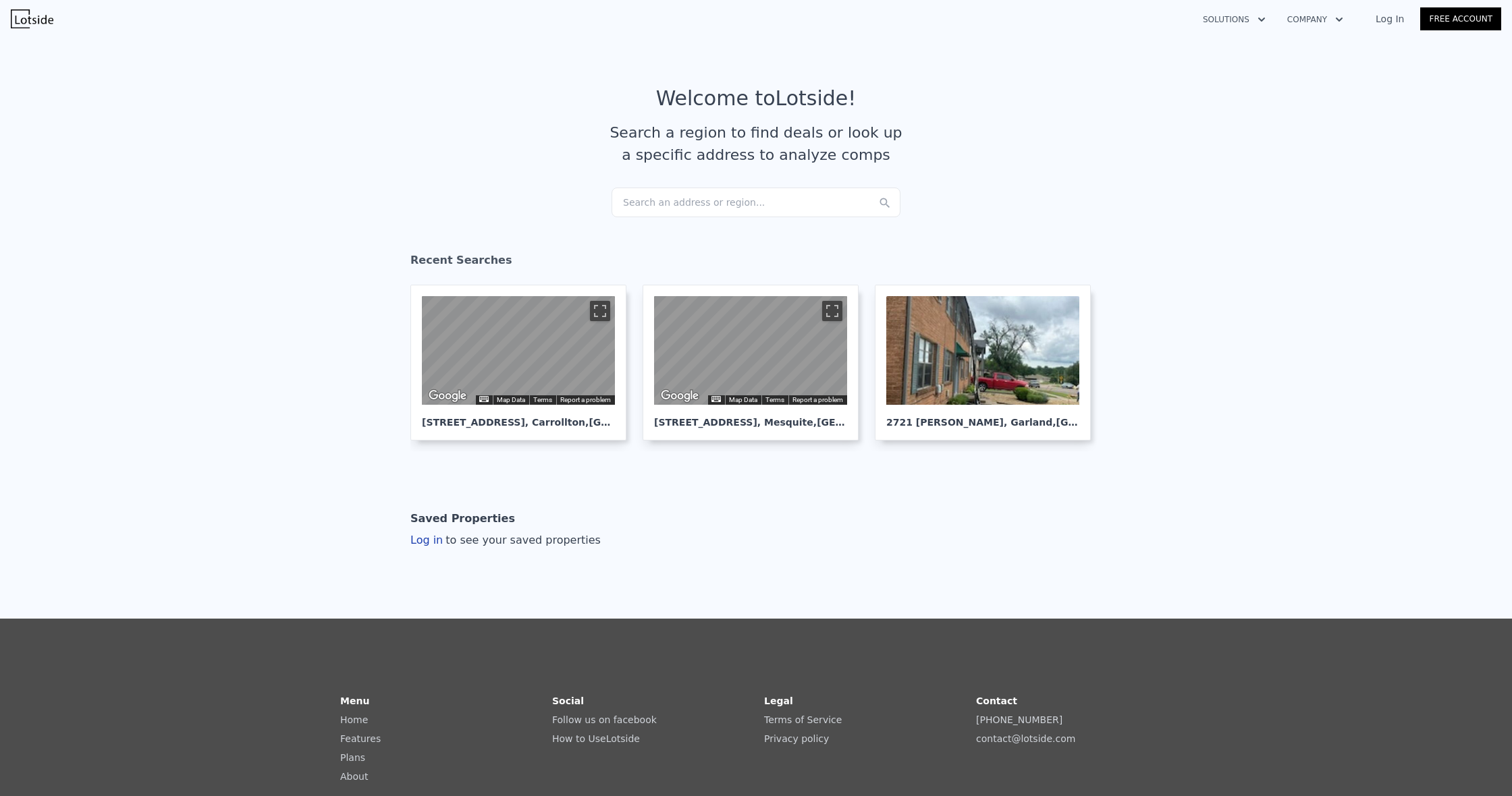
click at [793, 205] on div "Search an address or region..." at bounding box center [755, 202] width 289 height 29
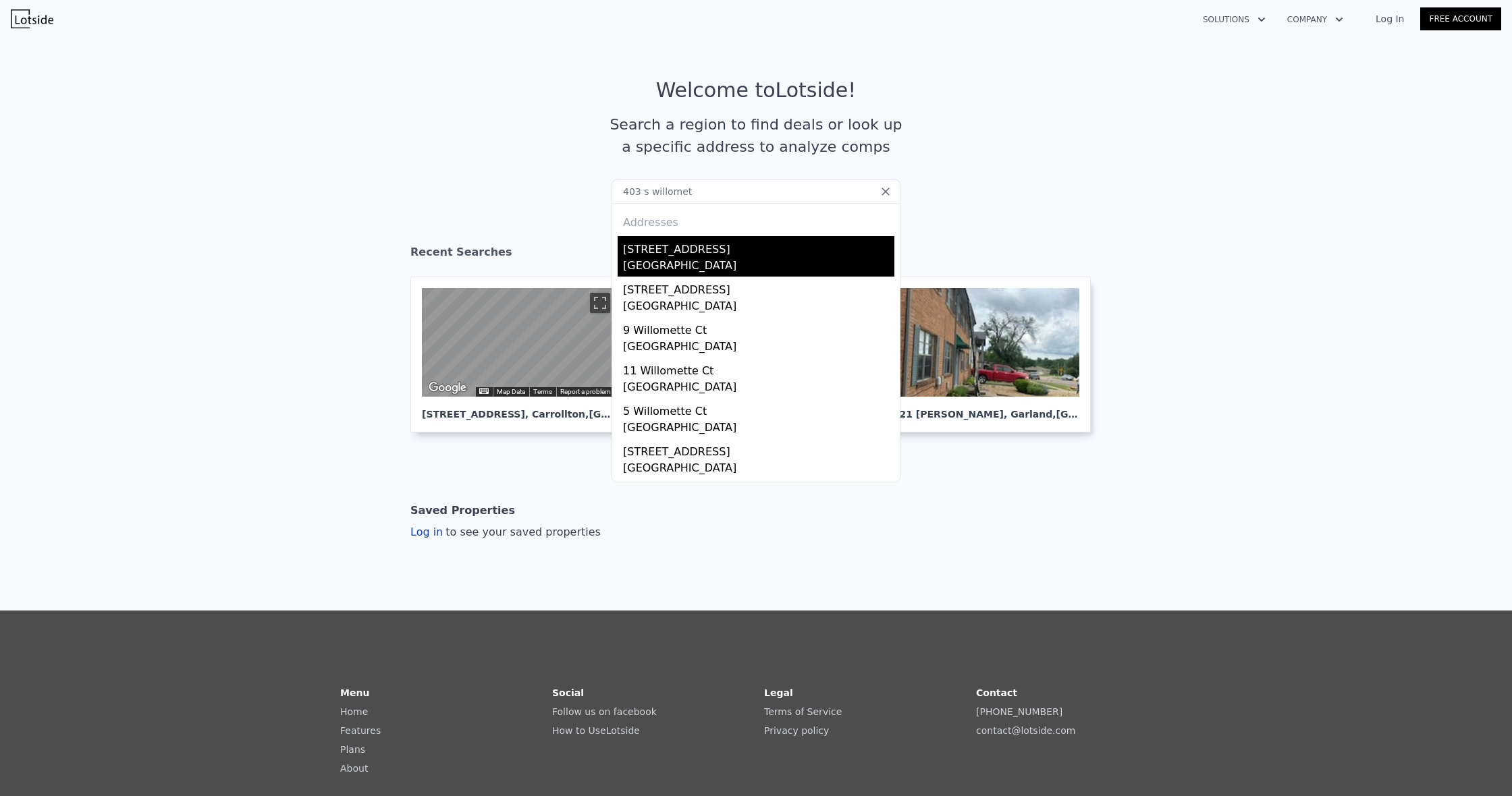
type input "403 s willomet"
click at [708, 255] on div "[STREET_ADDRESS]" at bounding box center [759, 247] width 271 height 22
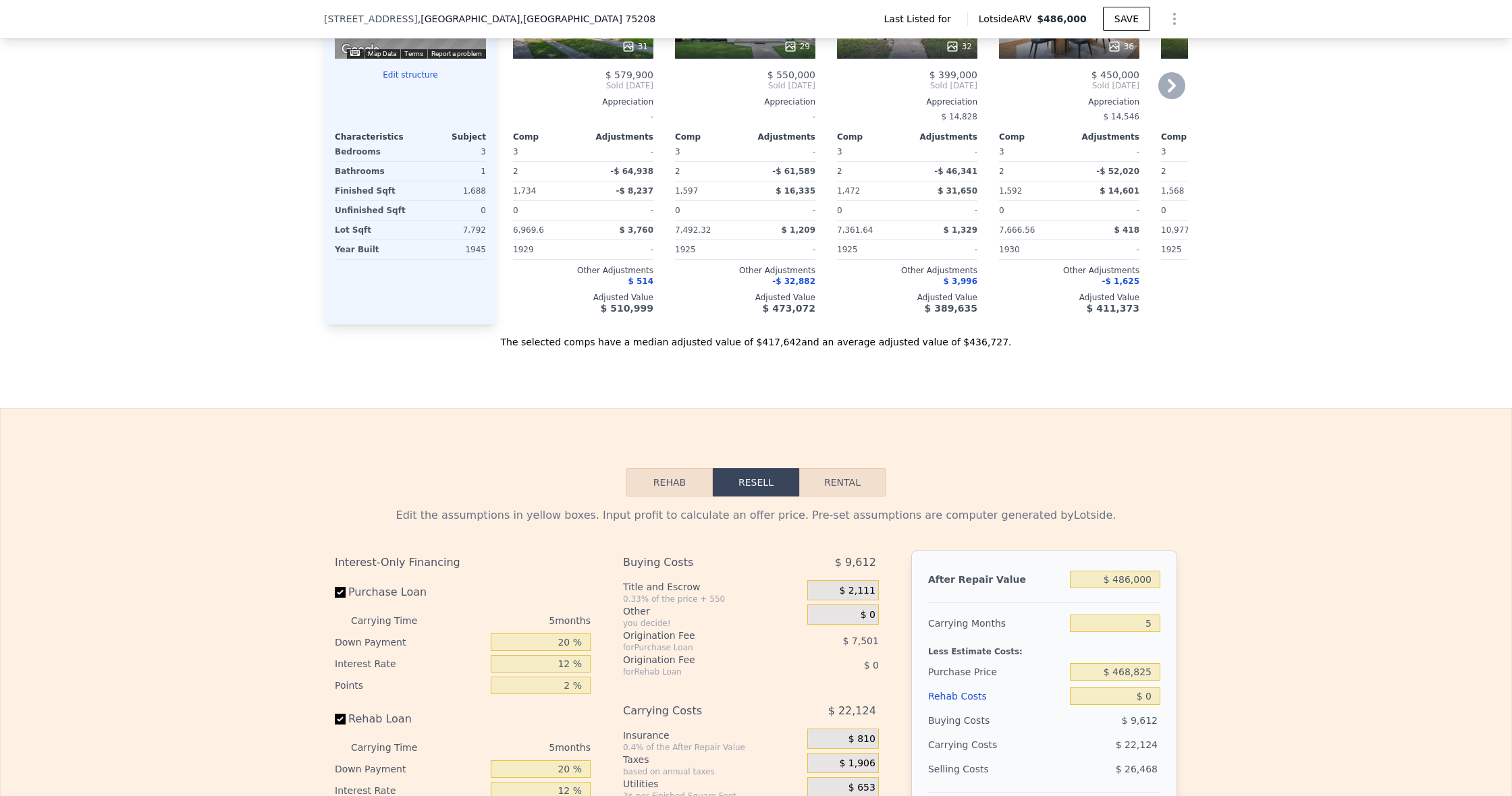
scroll to position [1260, 0]
click at [816, 496] on button "Rental" at bounding box center [842, 481] width 86 height 28
select select "30"
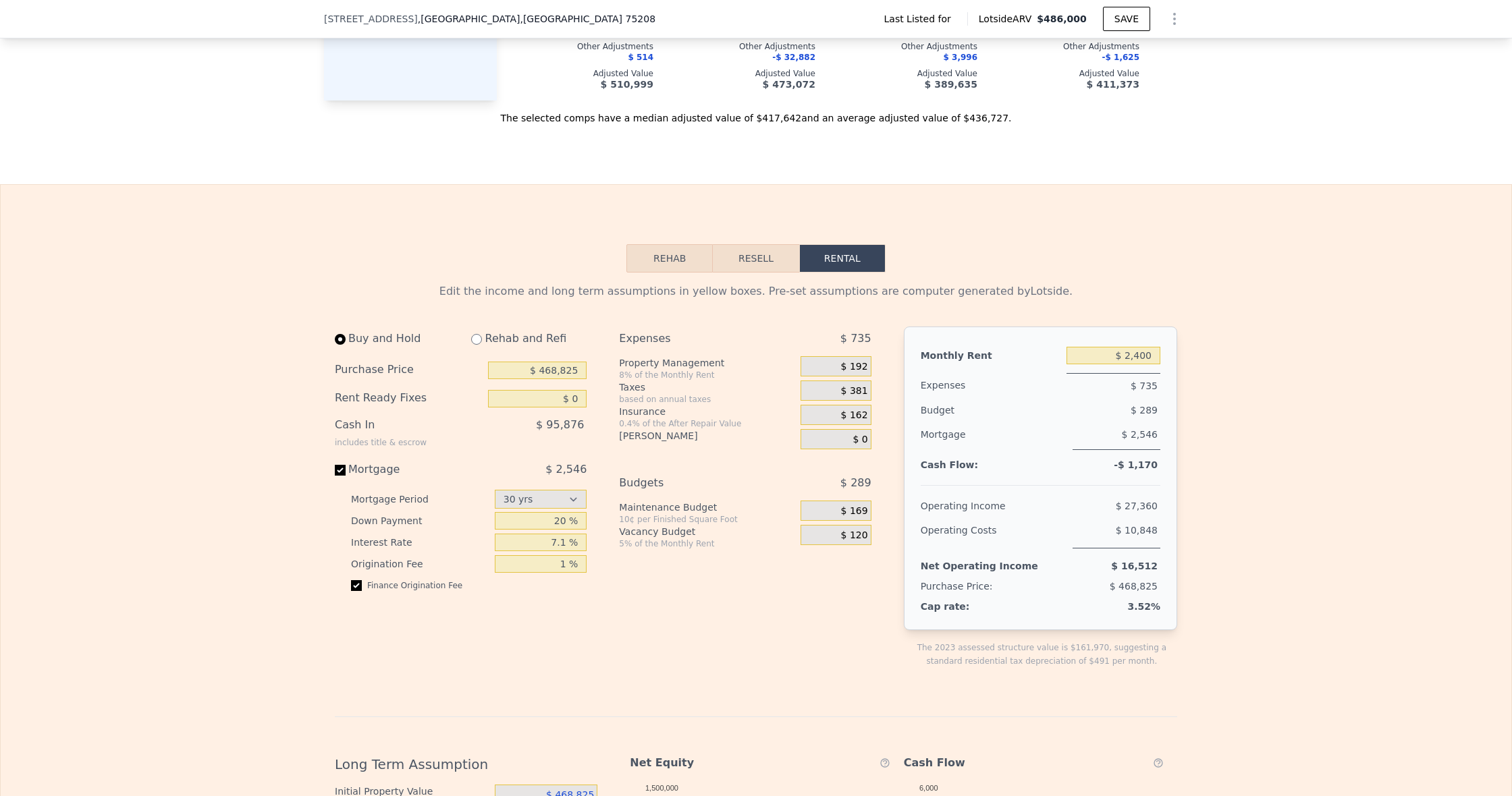
scroll to position [1484, 0]
click at [760, 272] on button "Resell" at bounding box center [756, 257] width 86 height 28
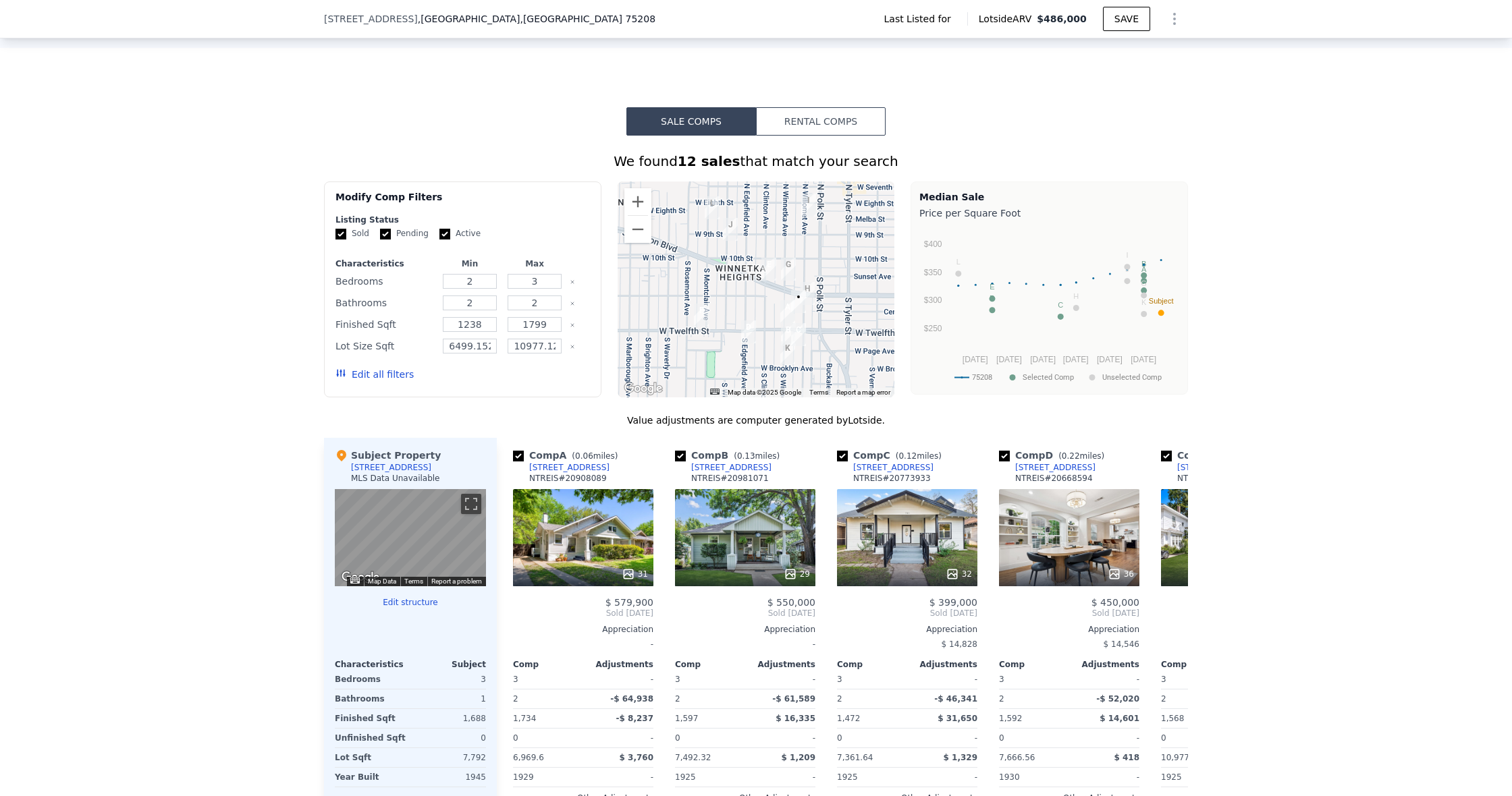
scroll to position [999, 0]
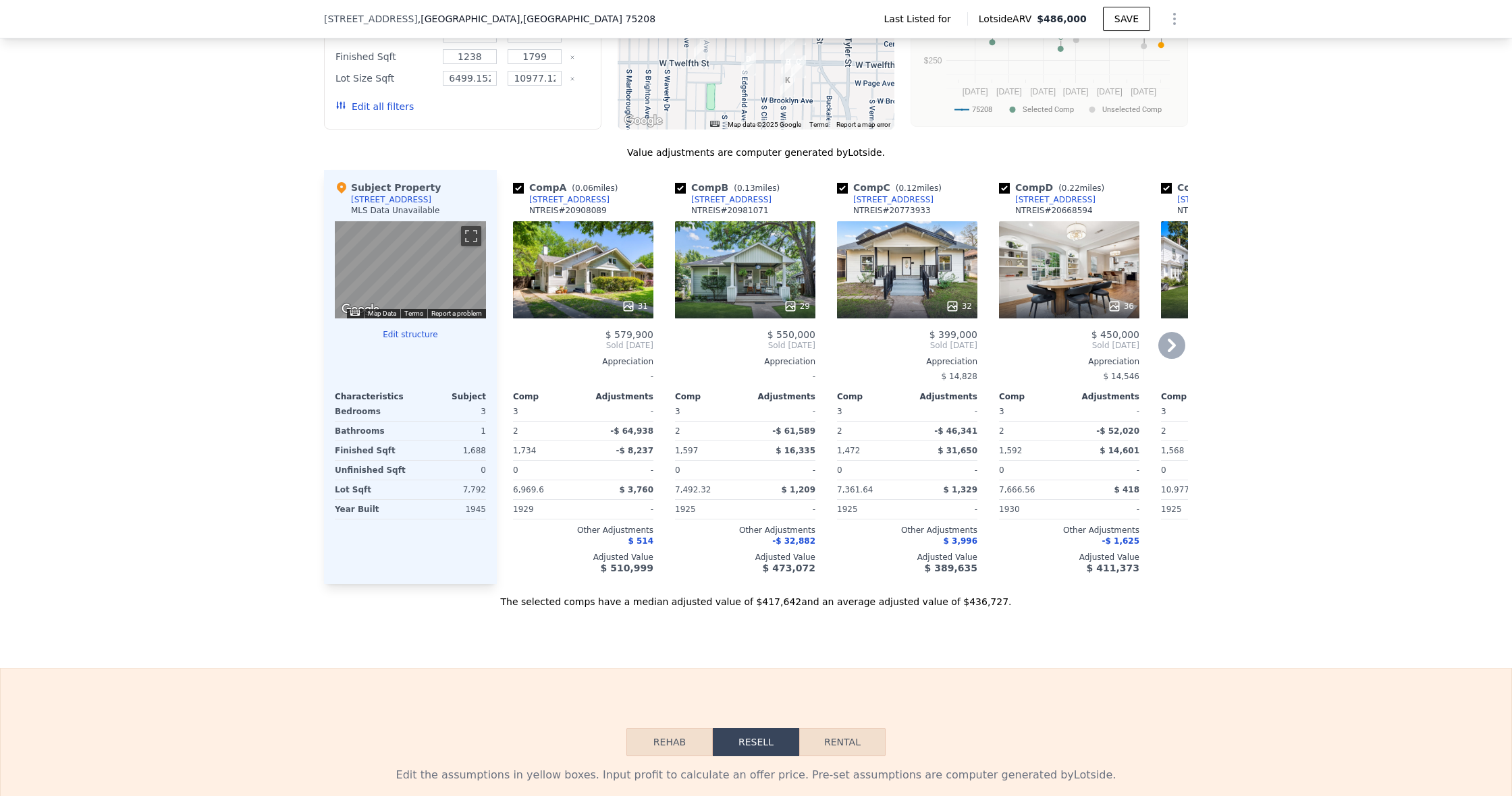
click at [947, 313] on icon at bounding box center [952, 306] width 14 height 14
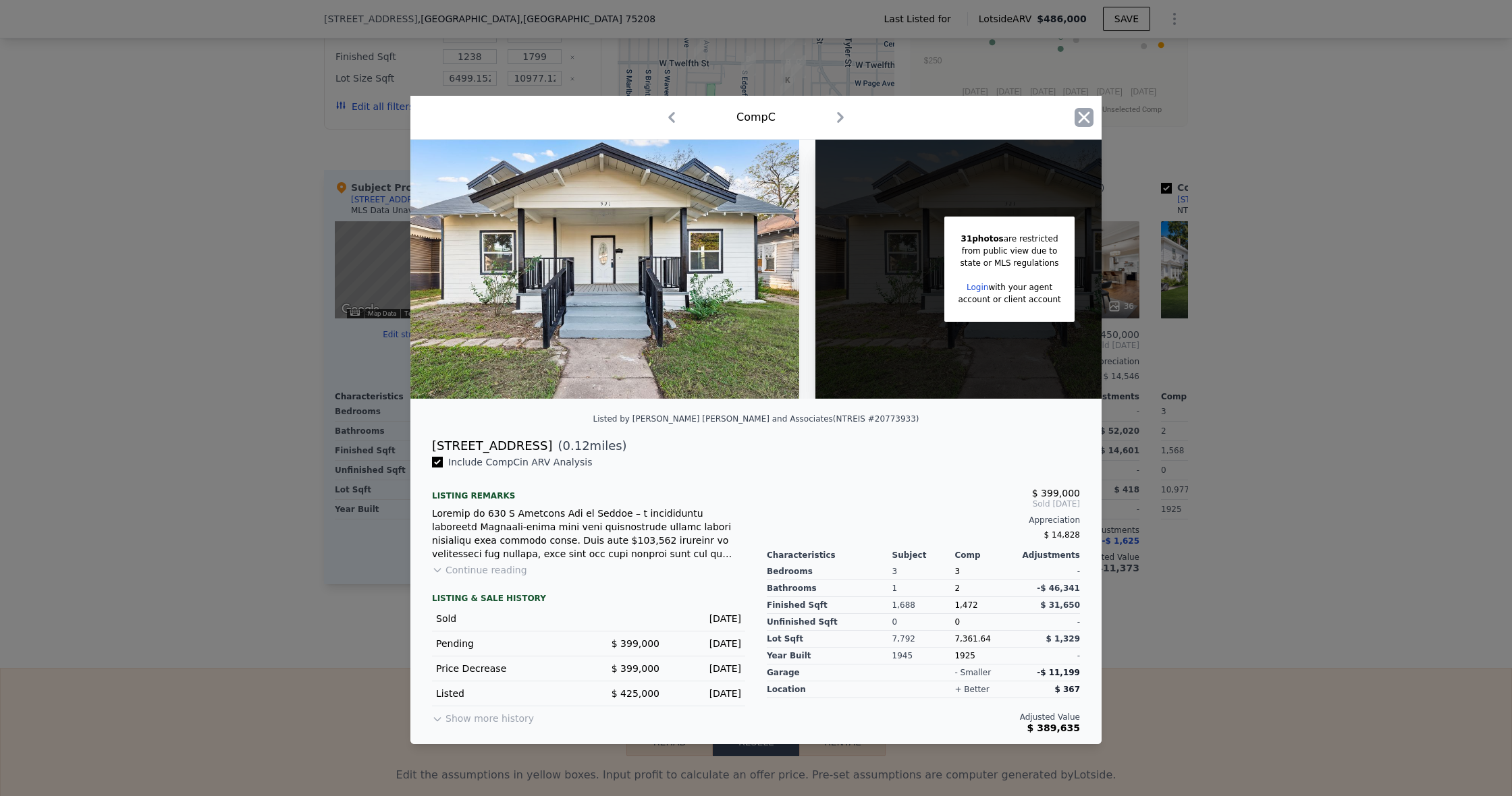
click at [1084, 118] on icon "button" at bounding box center [1084, 117] width 12 height 12
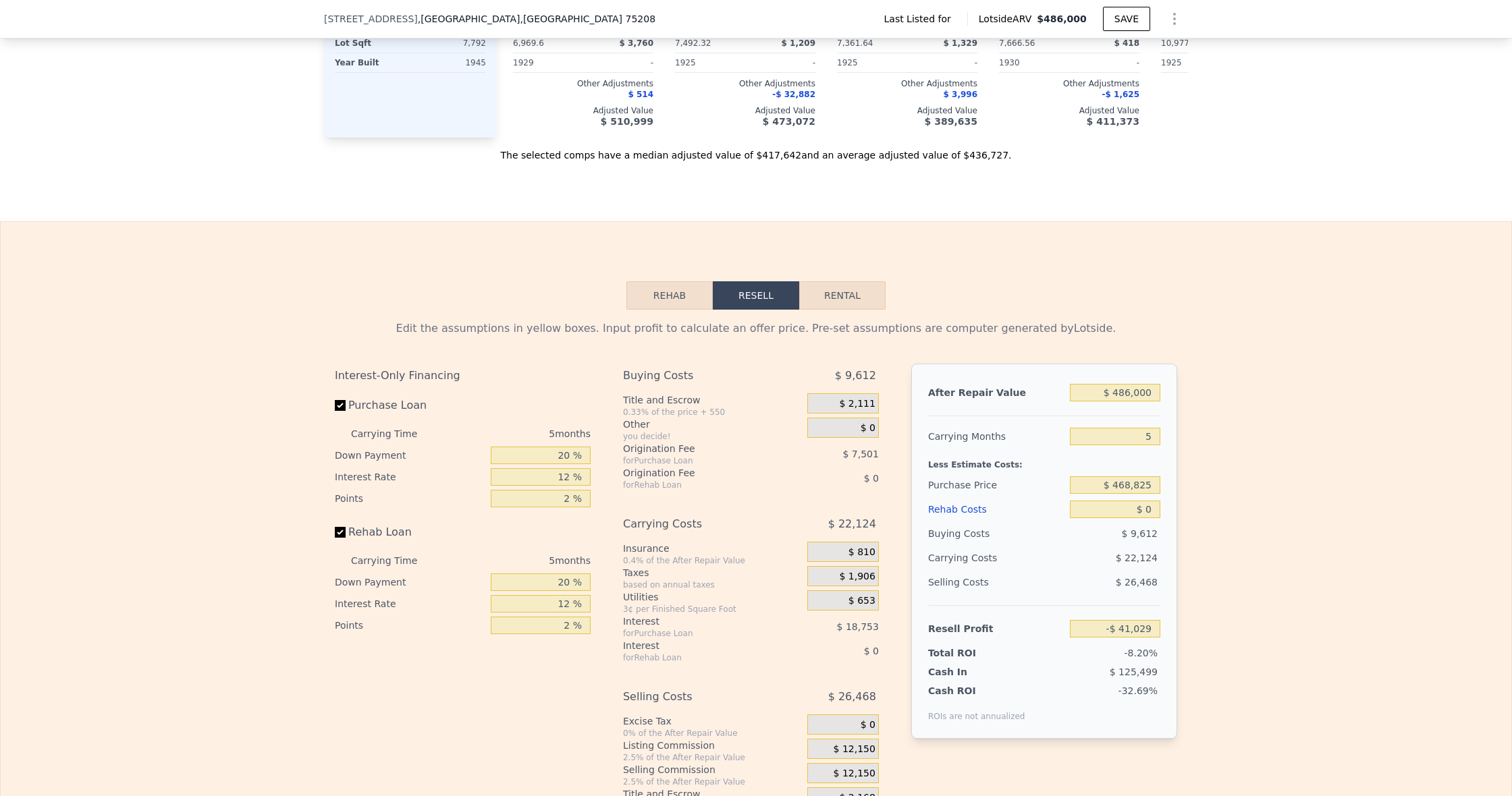
scroll to position [1391, 0]
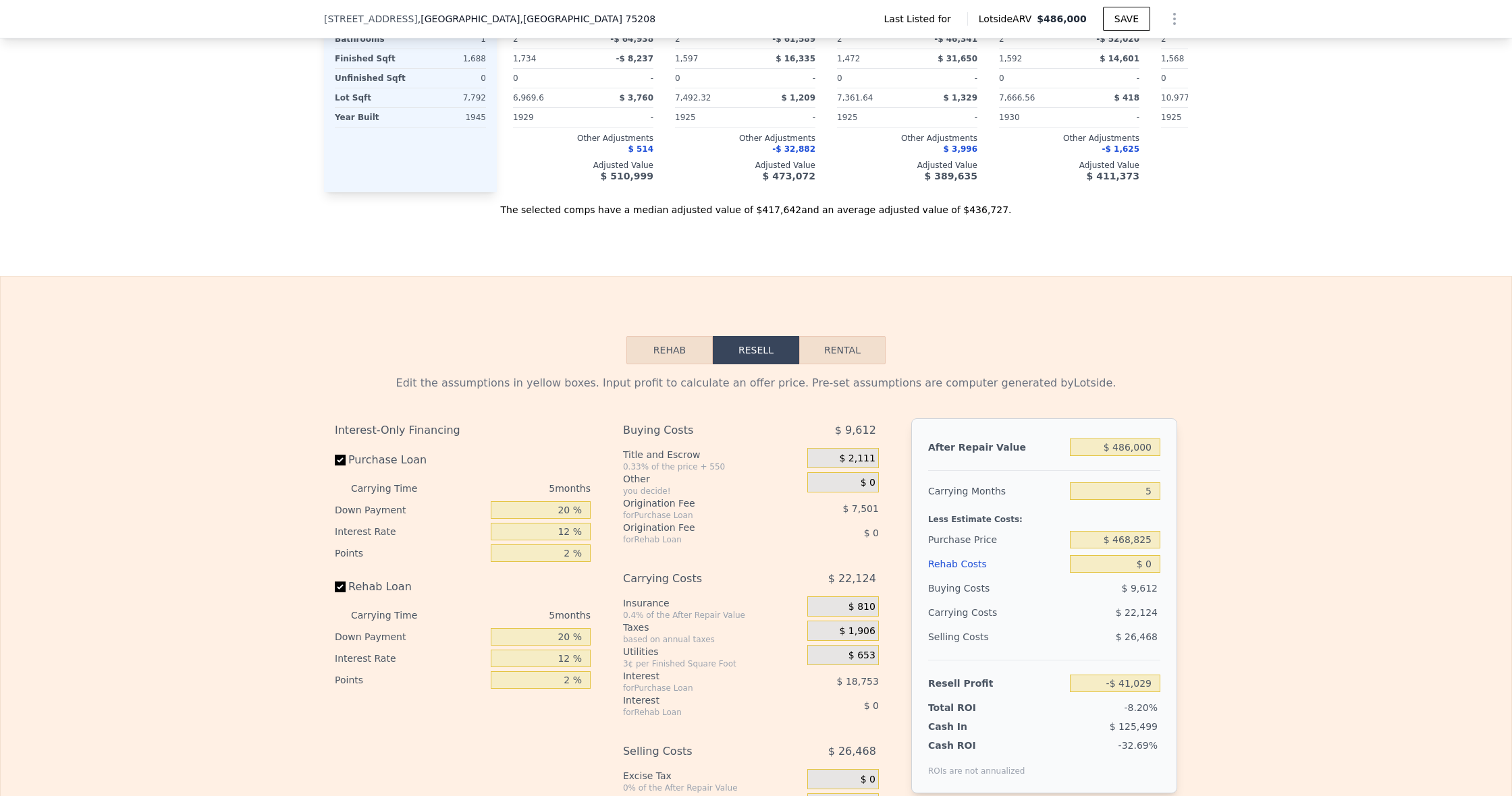
click at [762, 365] on button "Resell" at bounding box center [756, 350] width 86 height 28
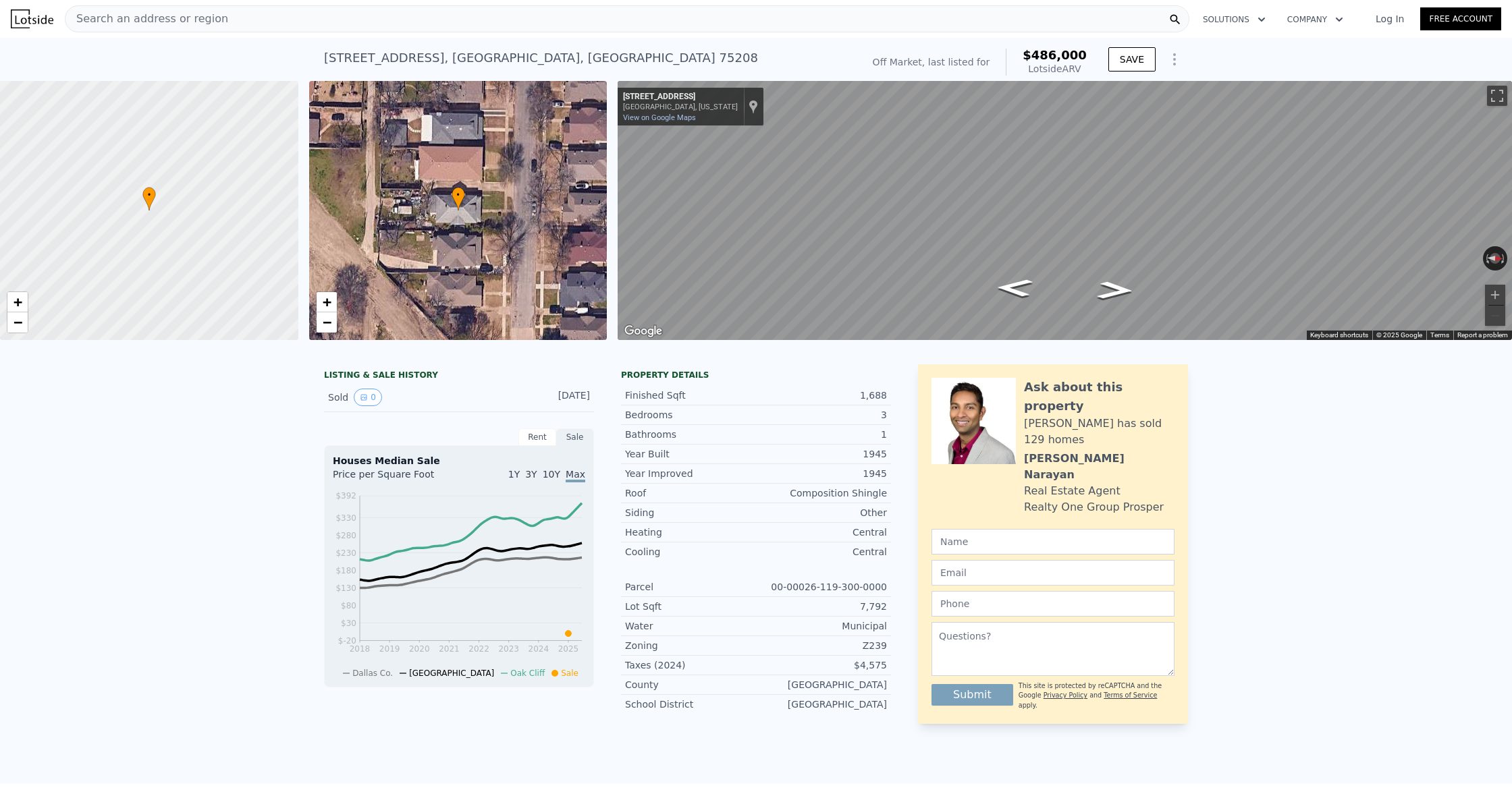
scroll to position [0, 0]
click at [490, 58] on div "[STREET_ADDRESS]" at bounding box center [542, 58] width 434 height 19
copy div "[STREET_ADDRESS] No sales on record (~ARV $486k )"
